Goal: Task Accomplishment & Management: Use online tool/utility

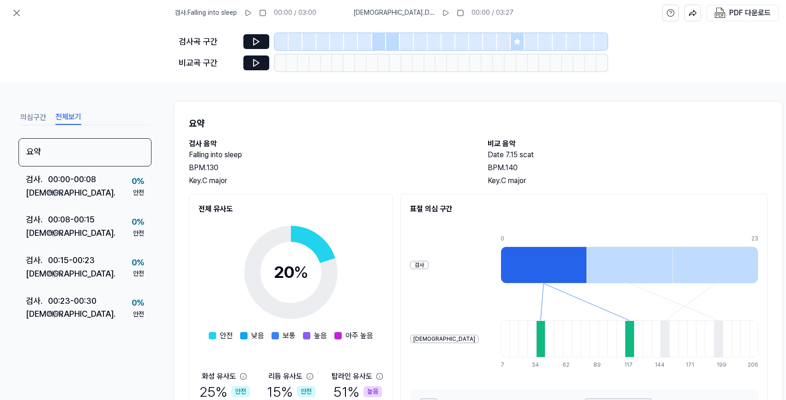
scroll to position [56, 0]
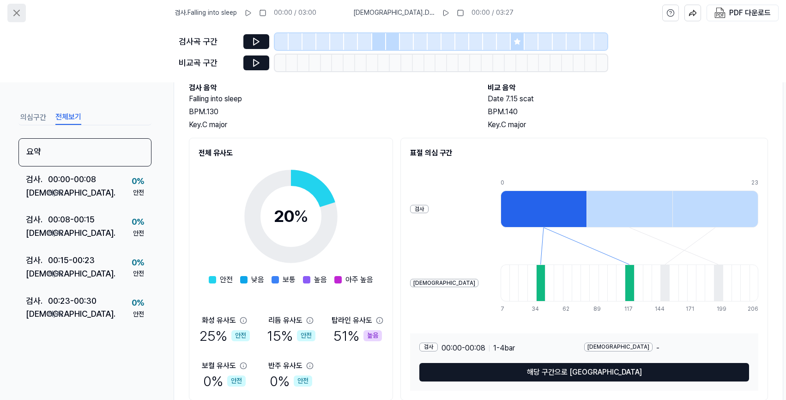
click at [16, 14] on icon at bounding box center [16, 12] width 11 height 11
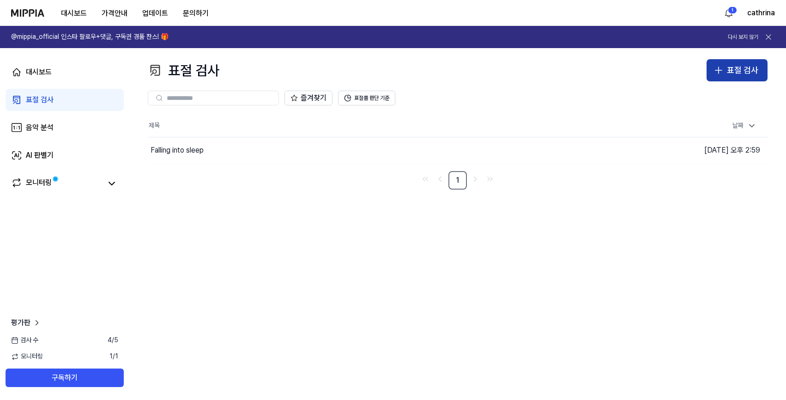
click at [745, 73] on div "표절 검사" at bounding box center [742, 70] width 31 height 13
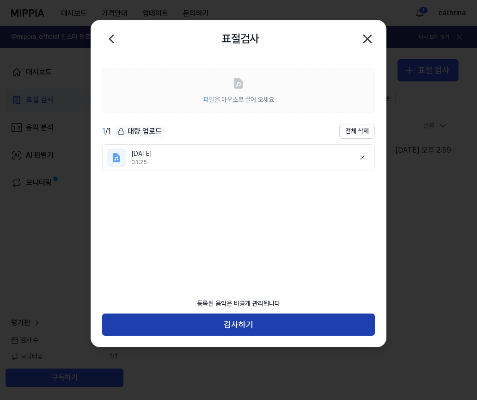
click at [247, 321] on button "검사하기" at bounding box center [238, 324] width 272 height 22
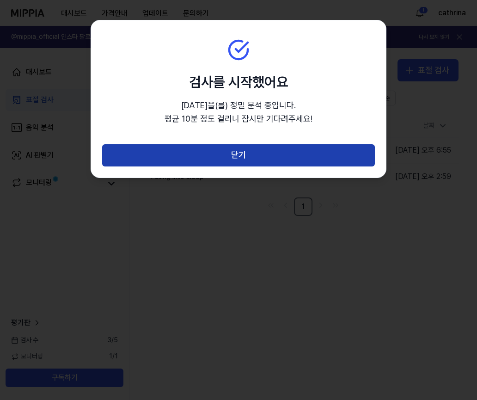
click at [229, 157] on button "닫기" at bounding box center [238, 155] width 272 height 22
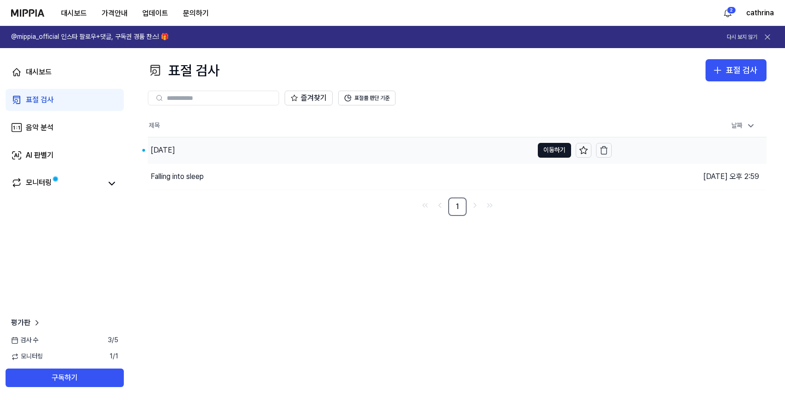
click at [259, 149] on div "[DATE]" at bounding box center [340, 150] width 385 height 26
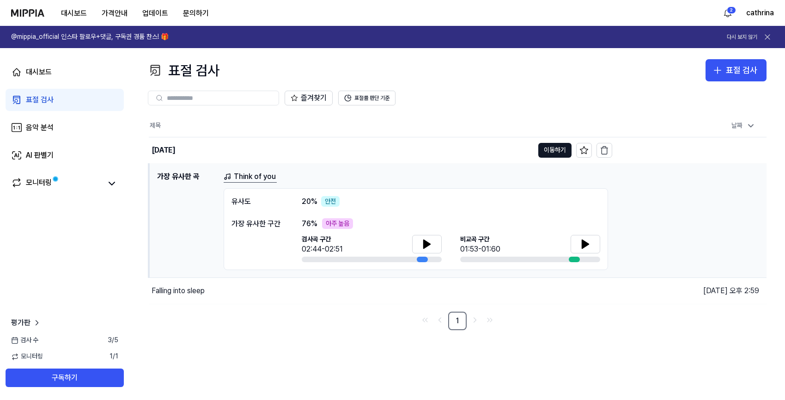
click at [251, 176] on link "Think of you" at bounding box center [250, 177] width 53 height 12
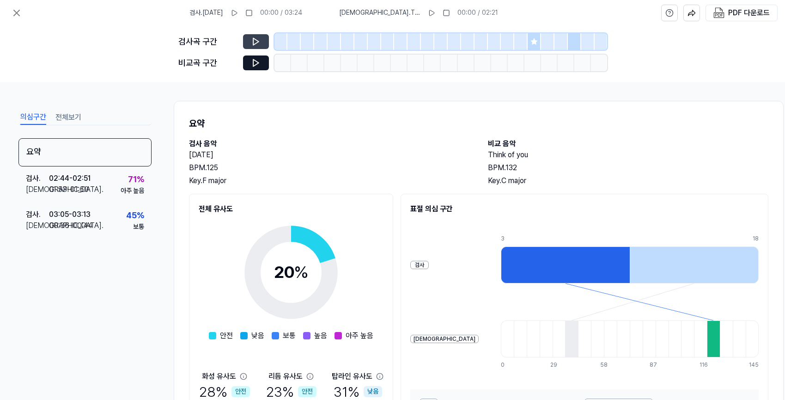
click at [250, 42] on button at bounding box center [256, 41] width 26 height 15
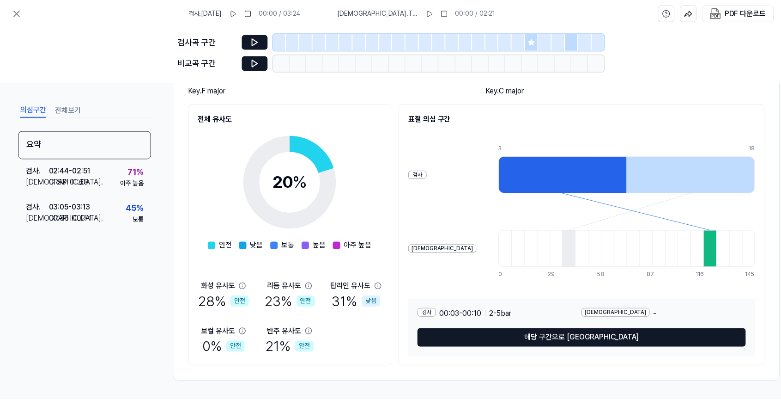
scroll to position [94, 0]
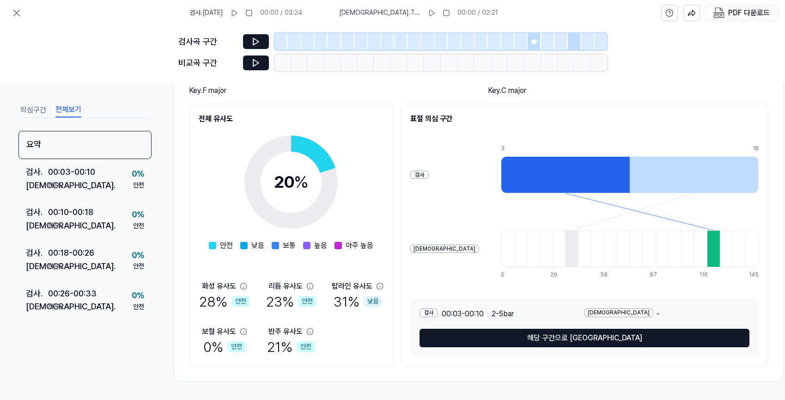
click at [80, 111] on button "전체보기" at bounding box center [68, 110] width 26 height 15
click at [248, 36] on button at bounding box center [256, 41] width 26 height 15
click at [12, 11] on icon at bounding box center [16, 12] width 11 height 11
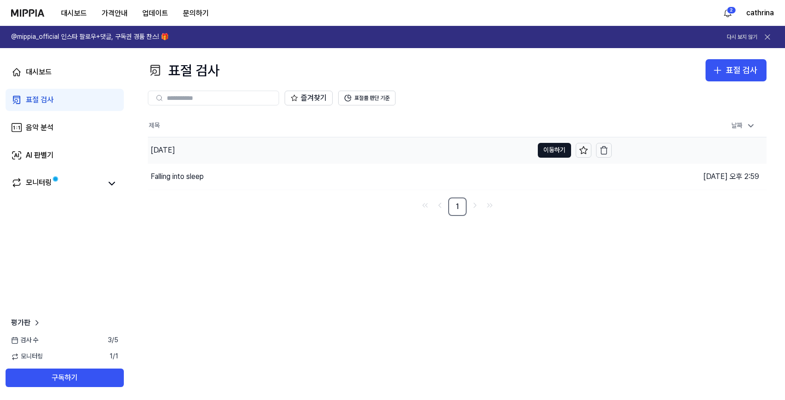
click at [163, 146] on div "[DATE]" at bounding box center [163, 150] width 24 height 11
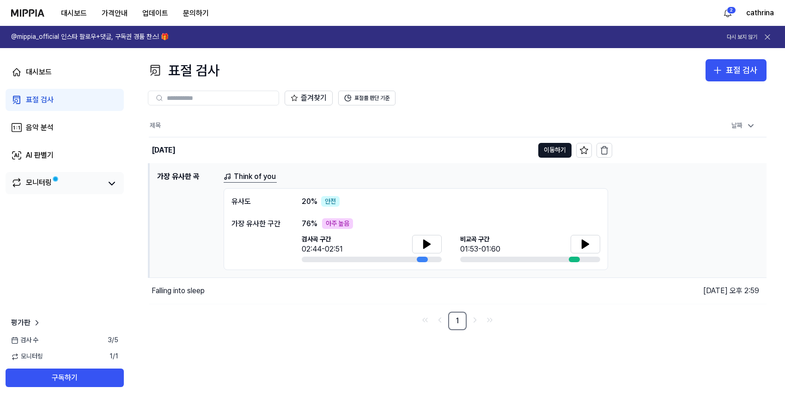
click at [44, 180] on div "모니터링" at bounding box center [39, 183] width 26 height 13
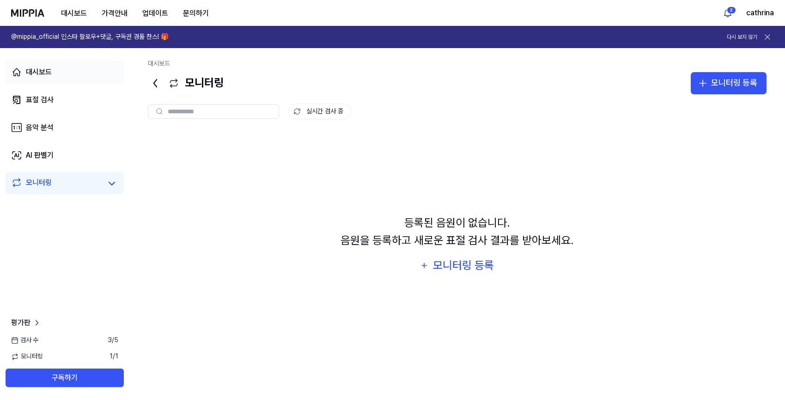
click at [36, 67] on div "대시보드" at bounding box center [39, 72] width 26 height 11
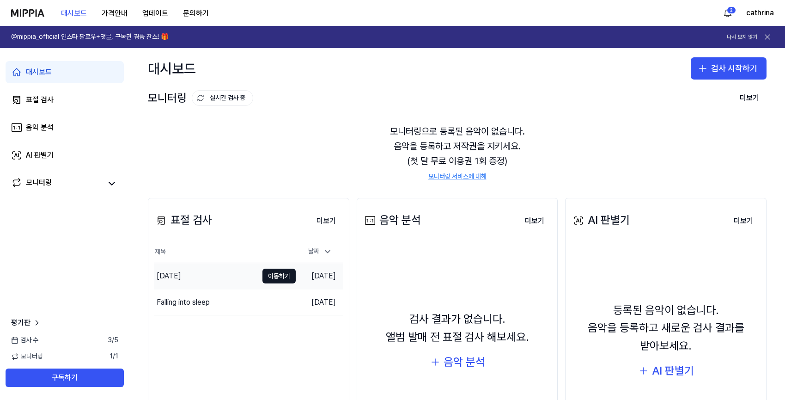
click at [212, 285] on div "[DATE]" at bounding box center [206, 276] width 104 height 26
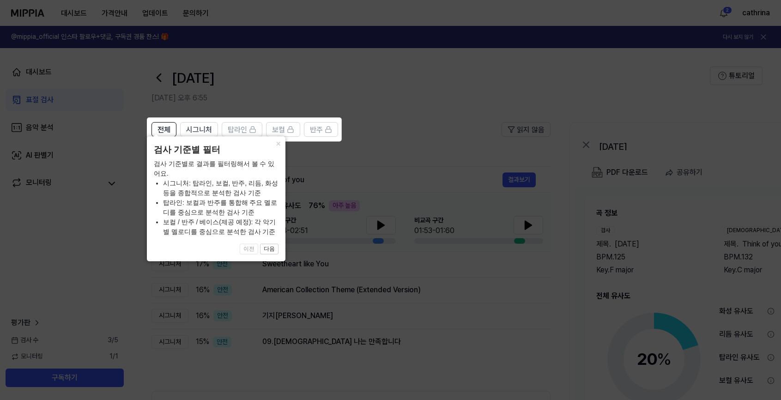
click at [444, 131] on icon at bounding box center [392, 200] width 785 height 400
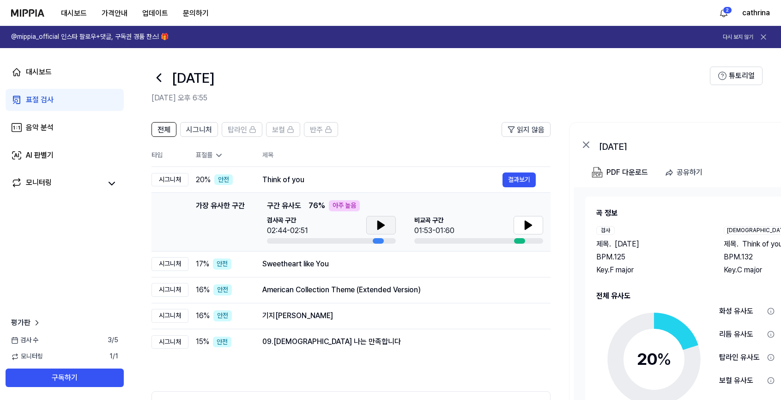
click at [390, 226] on button at bounding box center [381, 225] width 30 height 18
click at [532, 223] on icon at bounding box center [528, 224] width 11 height 11
click at [367, 272] on td "Sweetheart like You 결과보기" at bounding box center [399, 264] width 303 height 26
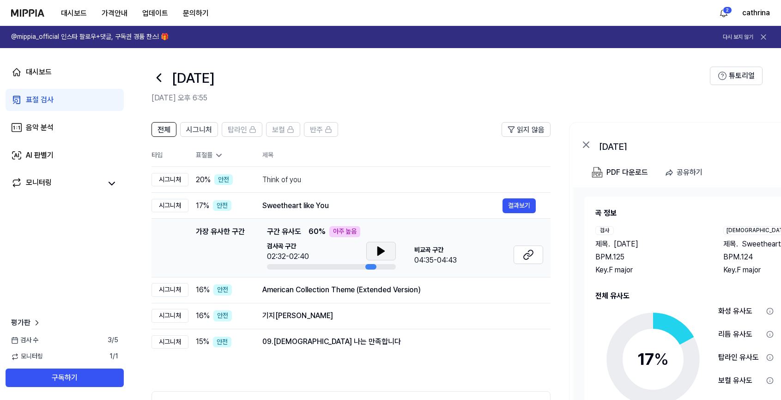
click at [388, 255] on button at bounding box center [381, 251] width 30 height 18
